Goal: Task Accomplishment & Management: Use online tool/utility

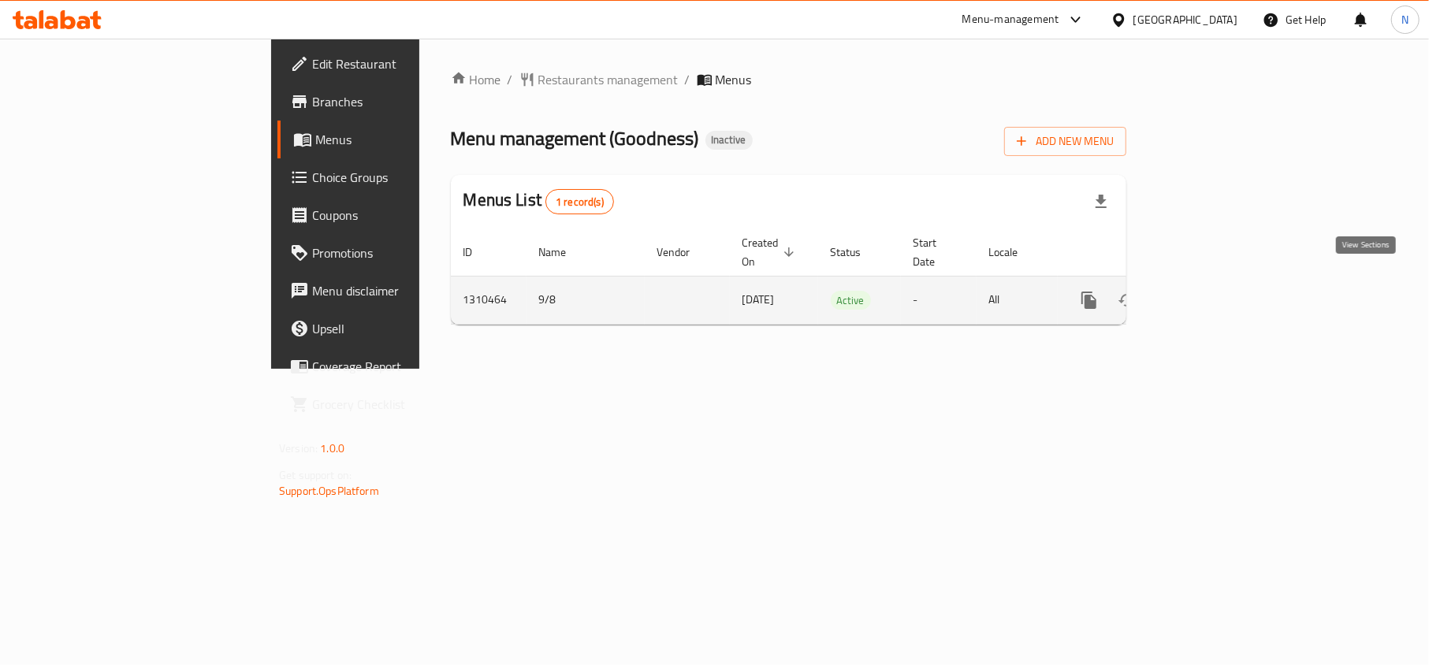
click at [1212, 291] on icon "enhanced table" at bounding box center [1202, 300] width 19 height 19
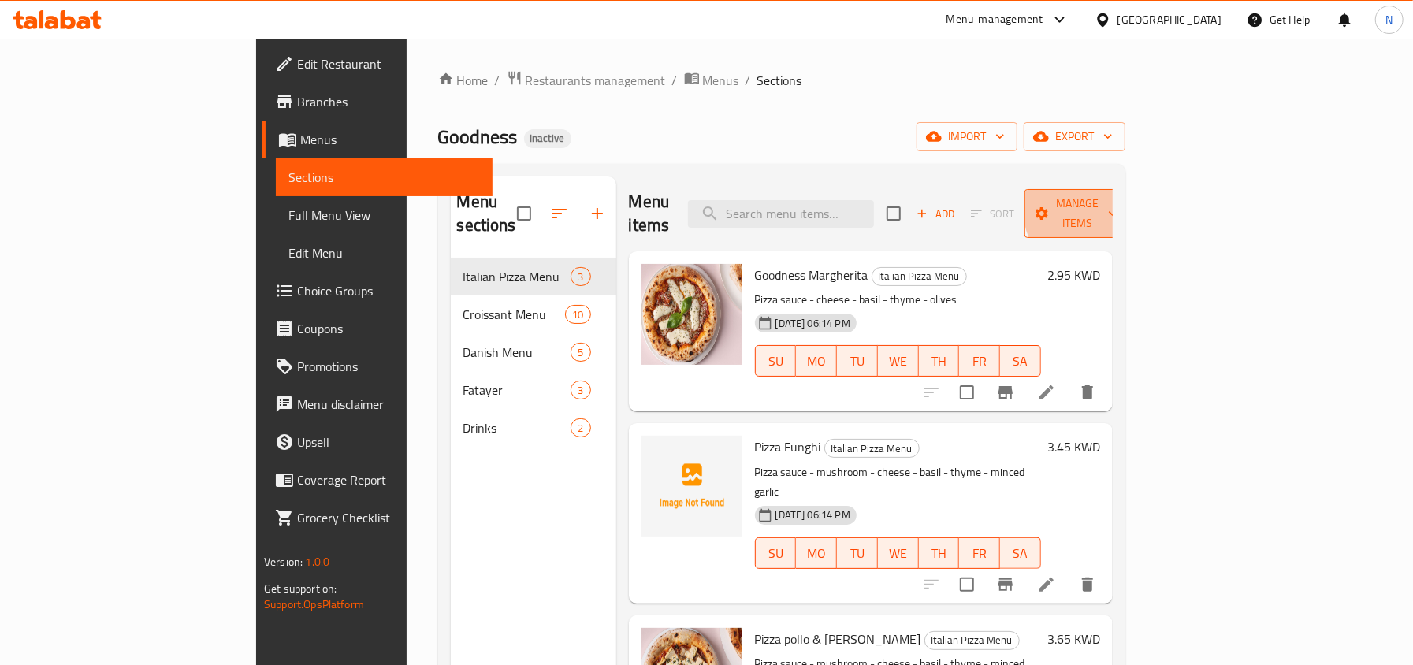
click at [1118, 205] on span "Manage items" at bounding box center [1077, 213] width 80 height 39
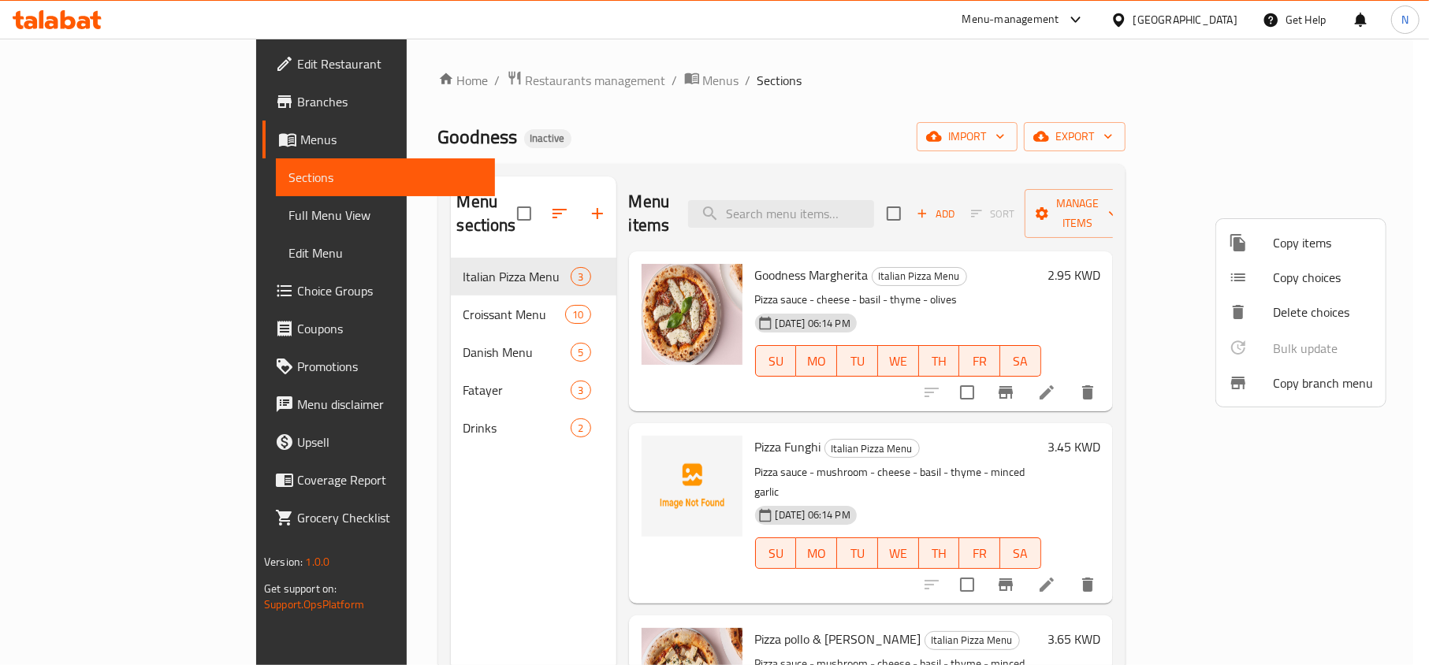
click at [1278, 385] on span "Copy branch menu" at bounding box center [1323, 383] width 100 height 19
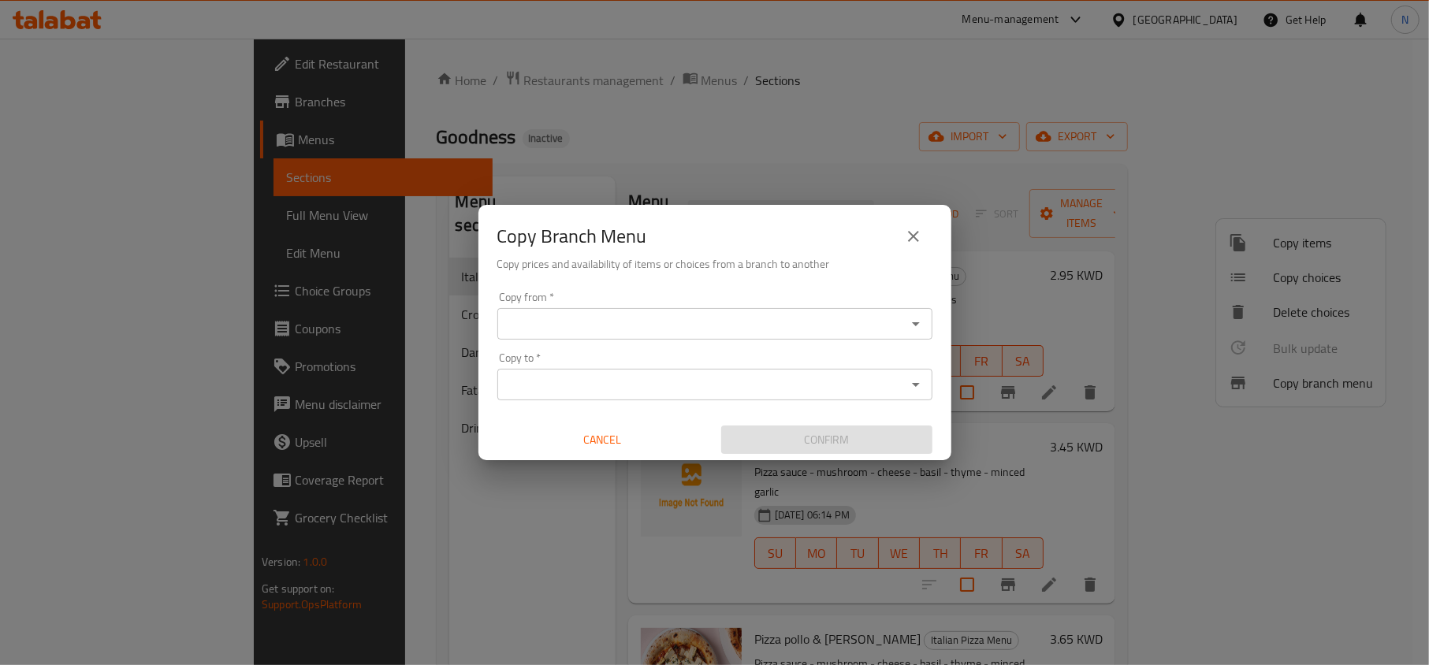
click at [698, 322] on input "Copy from   *" at bounding box center [702, 324] width 400 height 22
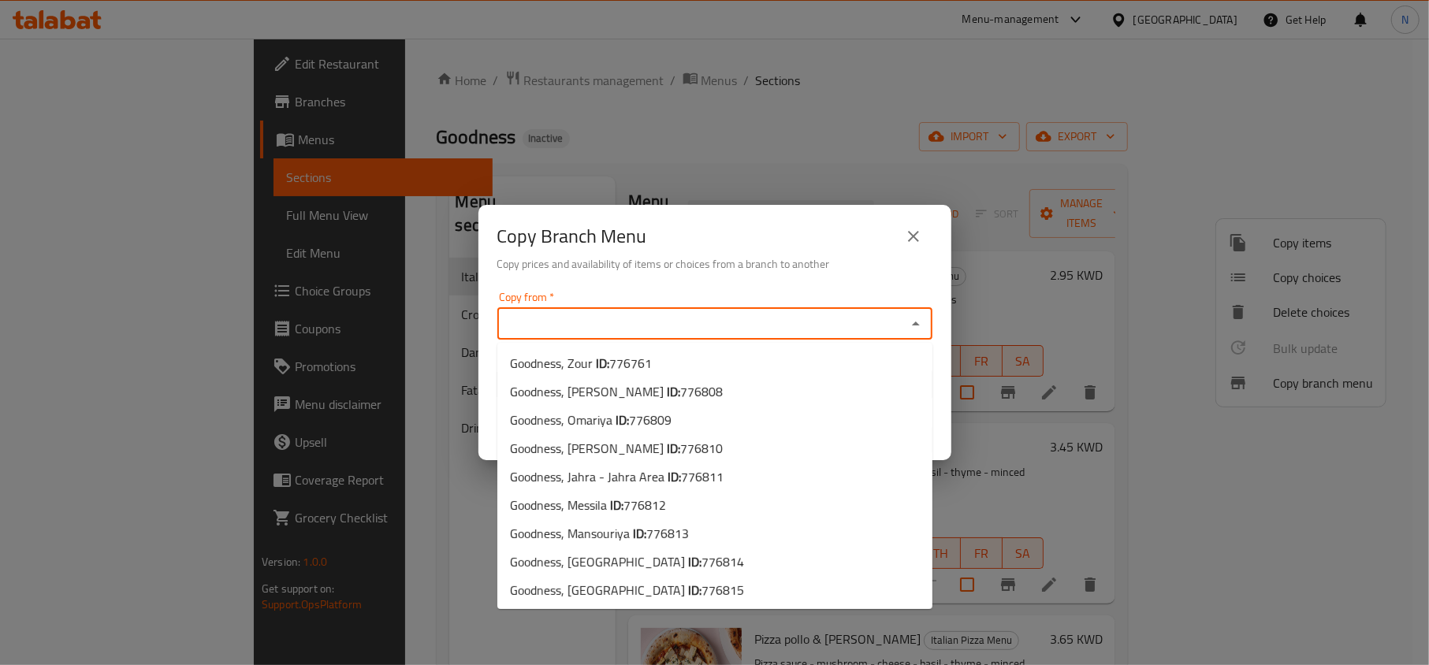
click at [610, 317] on input "Copy from   *" at bounding box center [702, 324] width 400 height 22
click at [622, 353] on span "776761" at bounding box center [630, 364] width 43 height 24
type input "Goodness, Zour"
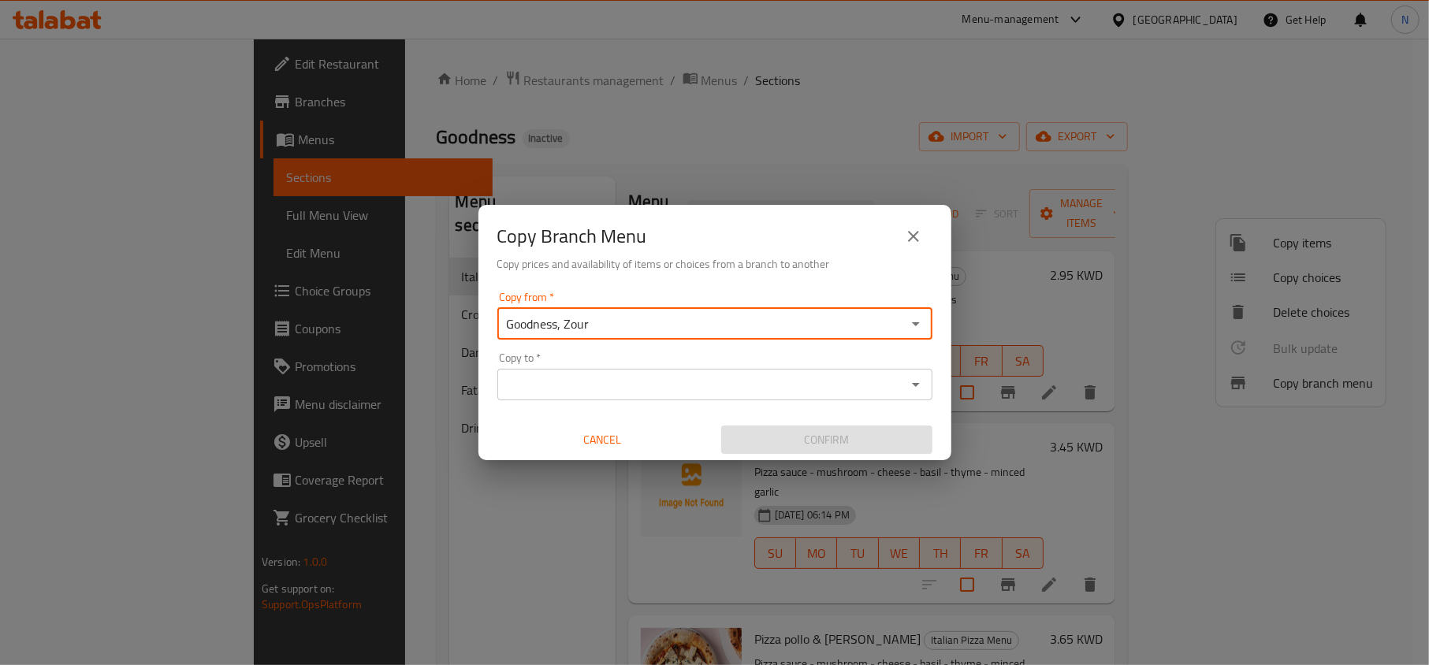
click at [560, 385] on input "Copy to   *" at bounding box center [702, 385] width 400 height 22
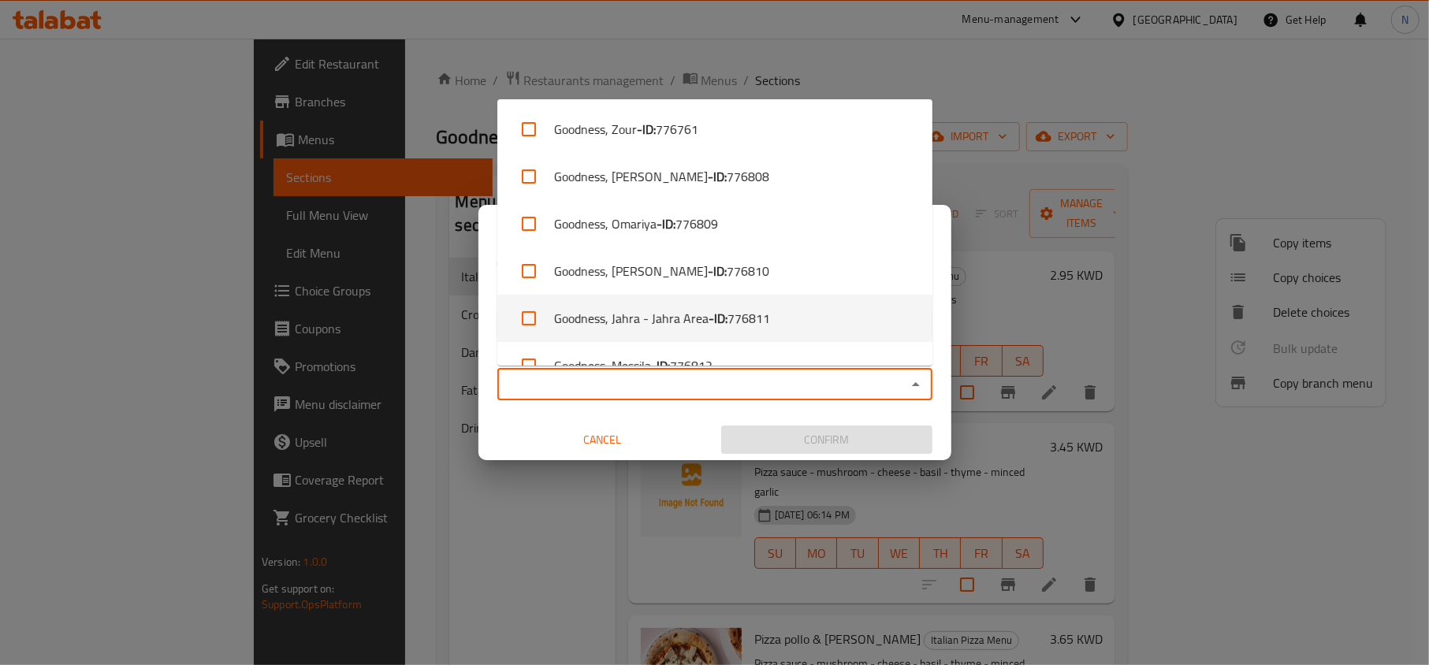
click at [670, 332] on li "Goodness, Jahra - Jahra Area - ID: 776811" at bounding box center [714, 318] width 435 height 47
checkbox input "true"
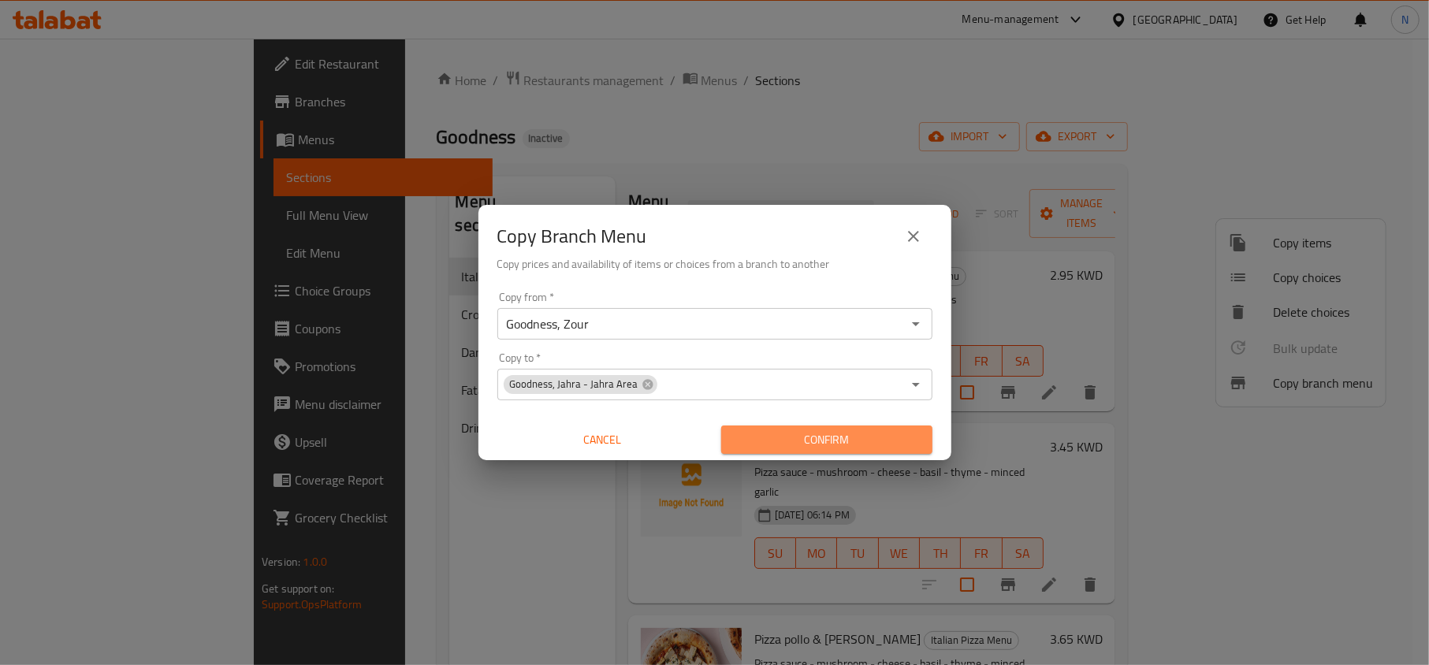
click at [763, 437] on span "Confirm" at bounding box center [827, 440] width 186 height 20
